Goal: Information Seeking & Learning: Learn about a topic

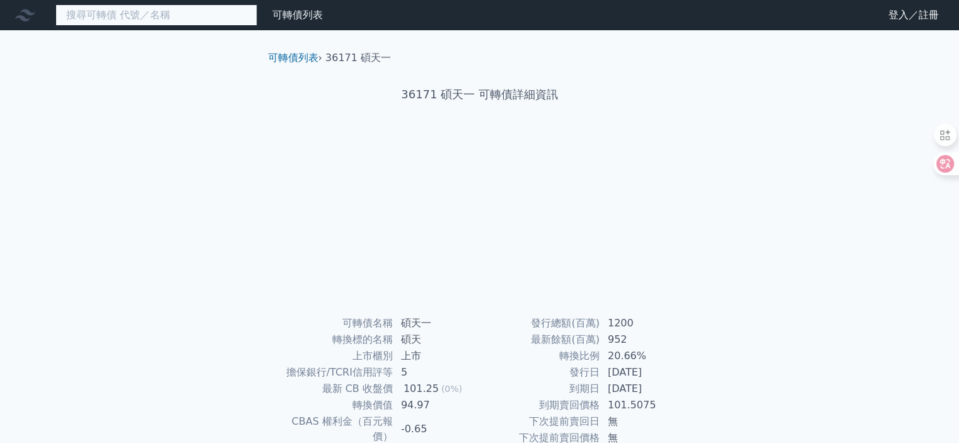
click at [127, 11] on input at bounding box center [156, 14] width 202 height 21
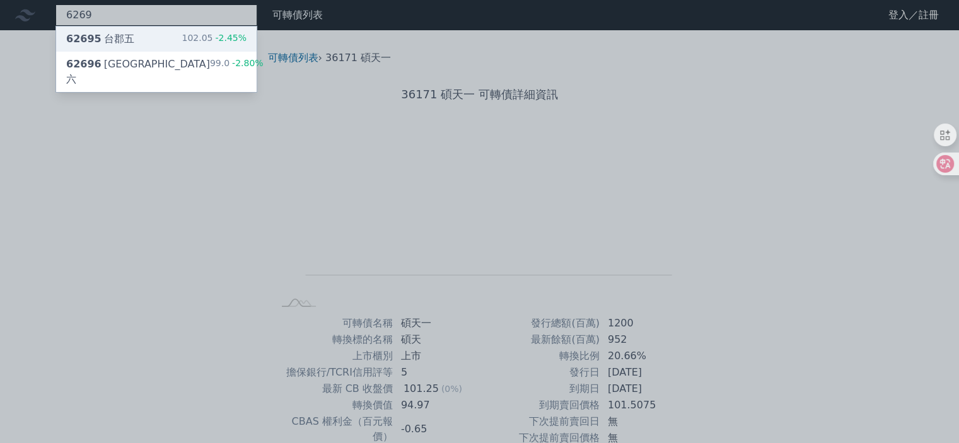
type input "6269"
click at [138, 36] on div "62695 台郡五 102.05 -2.45%" at bounding box center [156, 38] width 201 height 25
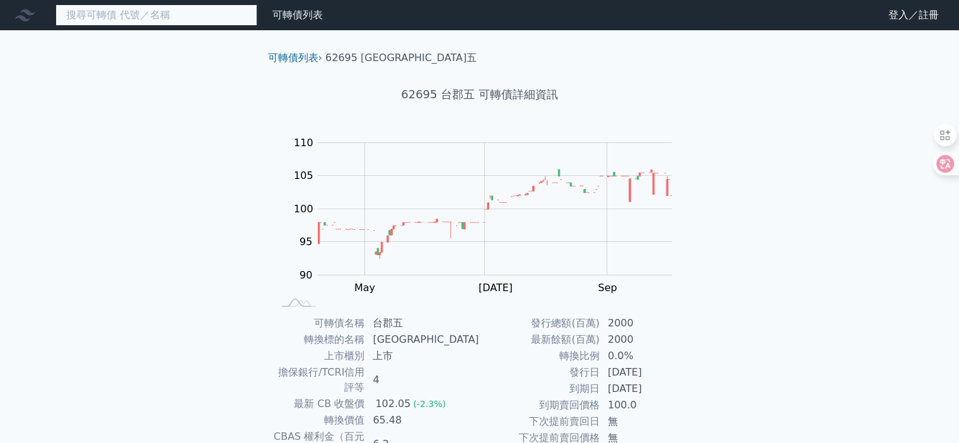
click at [114, 11] on input at bounding box center [156, 14] width 202 height 21
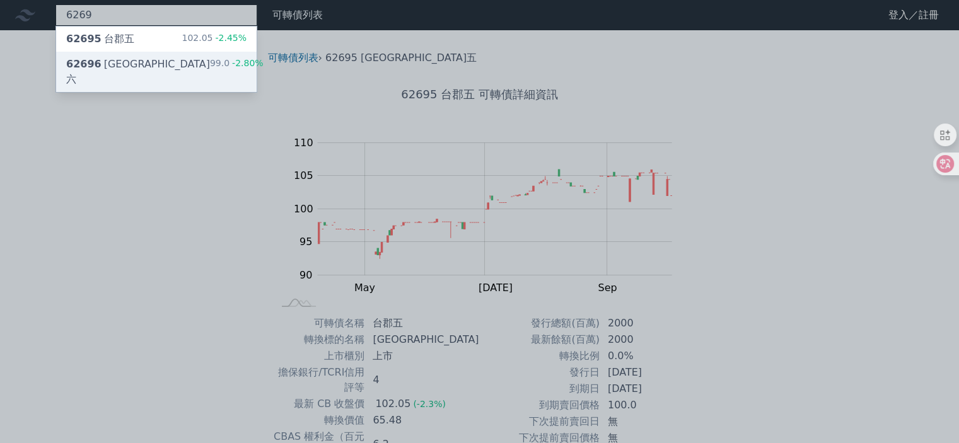
type input "6269"
click at [124, 65] on div "62696 [GEOGRAPHIC_DATA]六" at bounding box center [138, 72] width 144 height 30
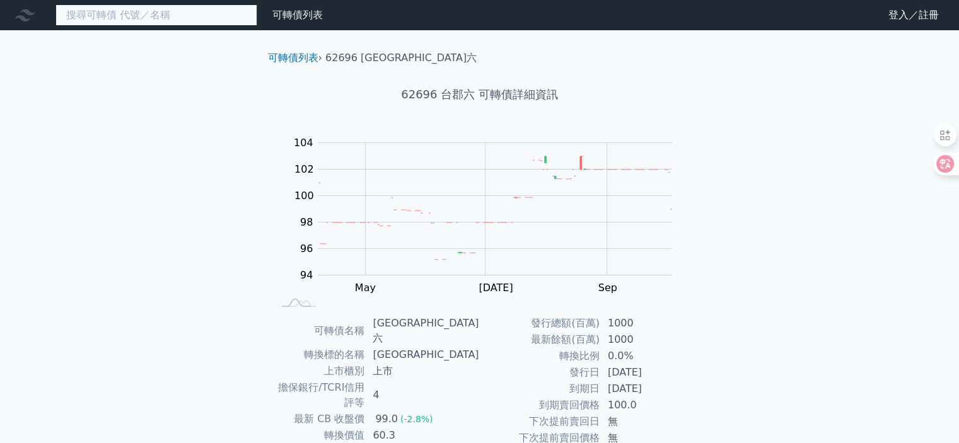
click at [124, 13] on input at bounding box center [156, 14] width 202 height 21
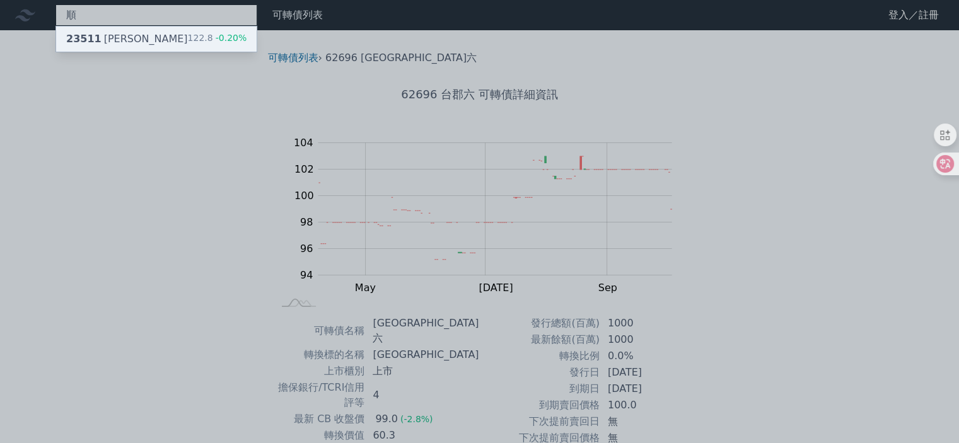
type input "順"
click at [149, 42] on div "23511 順德一 122.8 -0.20%" at bounding box center [156, 38] width 201 height 25
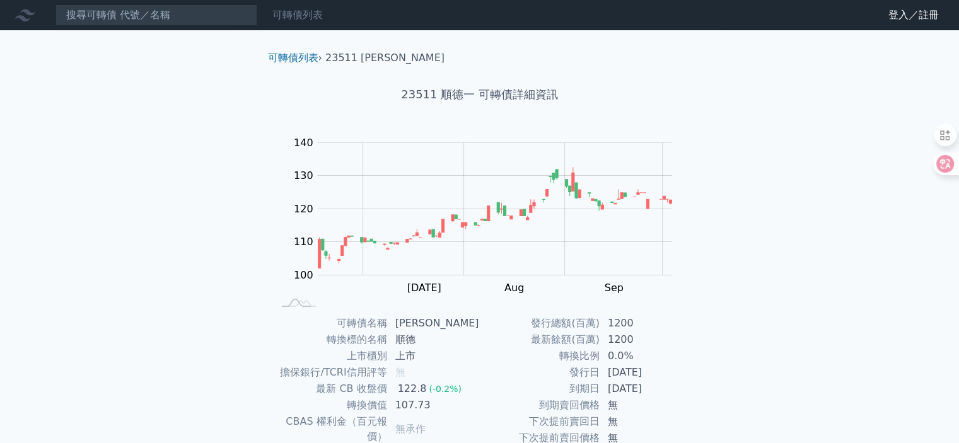
click at [300, 15] on link "可轉債列表" at bounding box center [297, 15] width 50 height 12
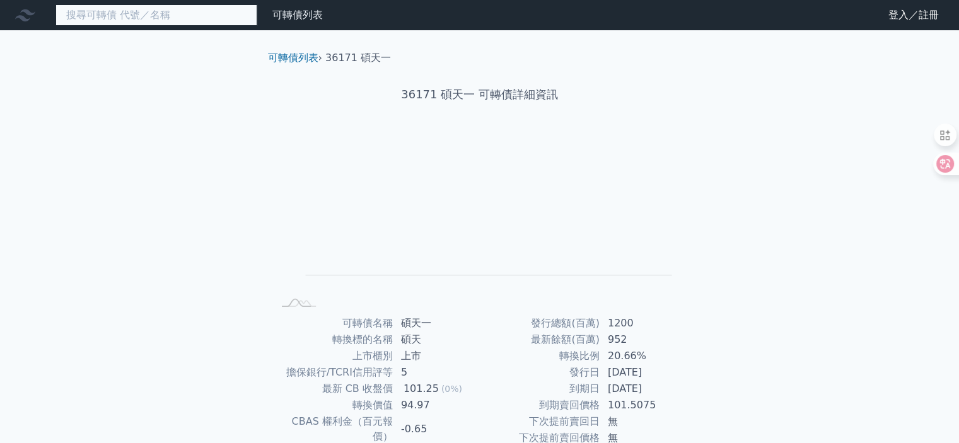
click at [110, 13] on input at bounding box center [156, 14] width 202 height 21
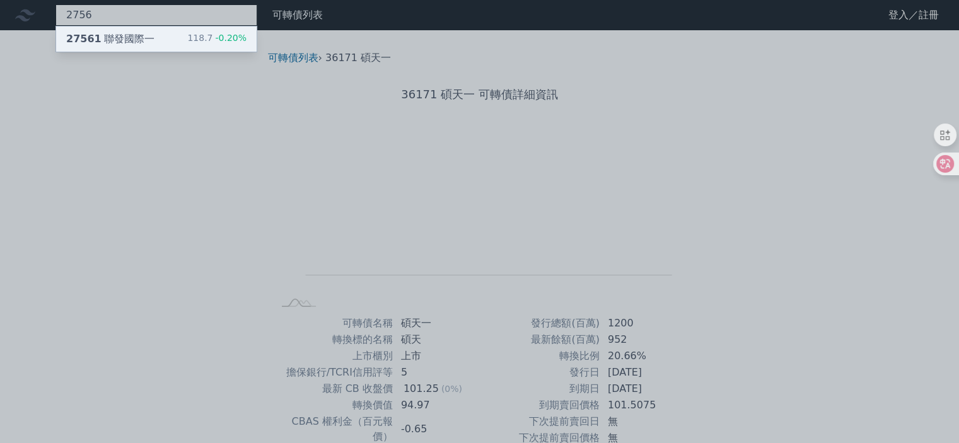
type input "2756"
click at [121, 42] on div "27561 聯發國際一" at bounding box center [110, 39] width 88 height 15
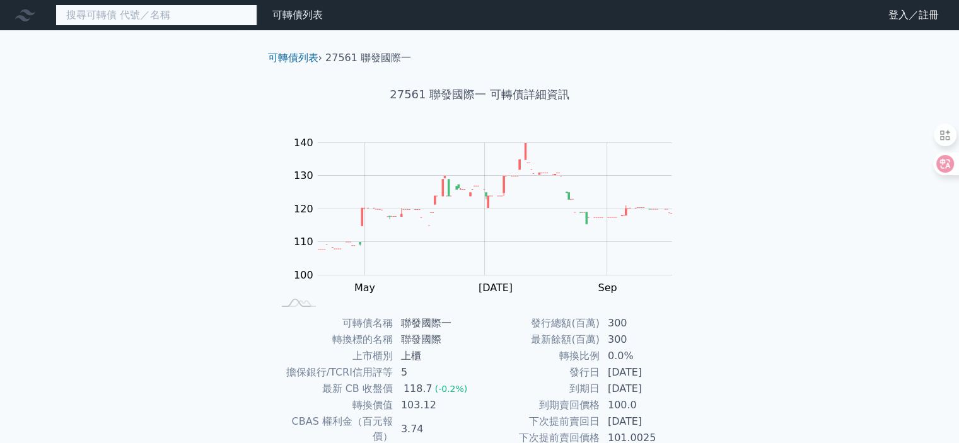
click at [154, 20] on input at bounding box center [156, 14] width 202 height 21
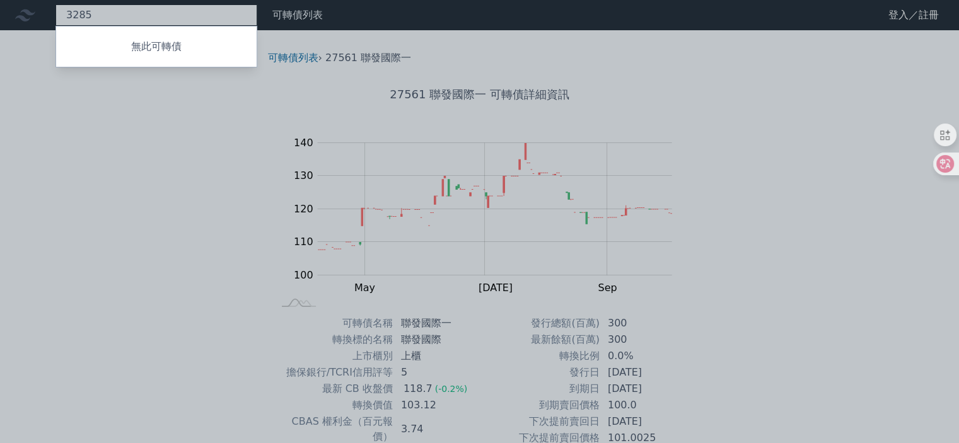
type input "3285"
